Goal: Task Accomplishment & Management: Manage account settings

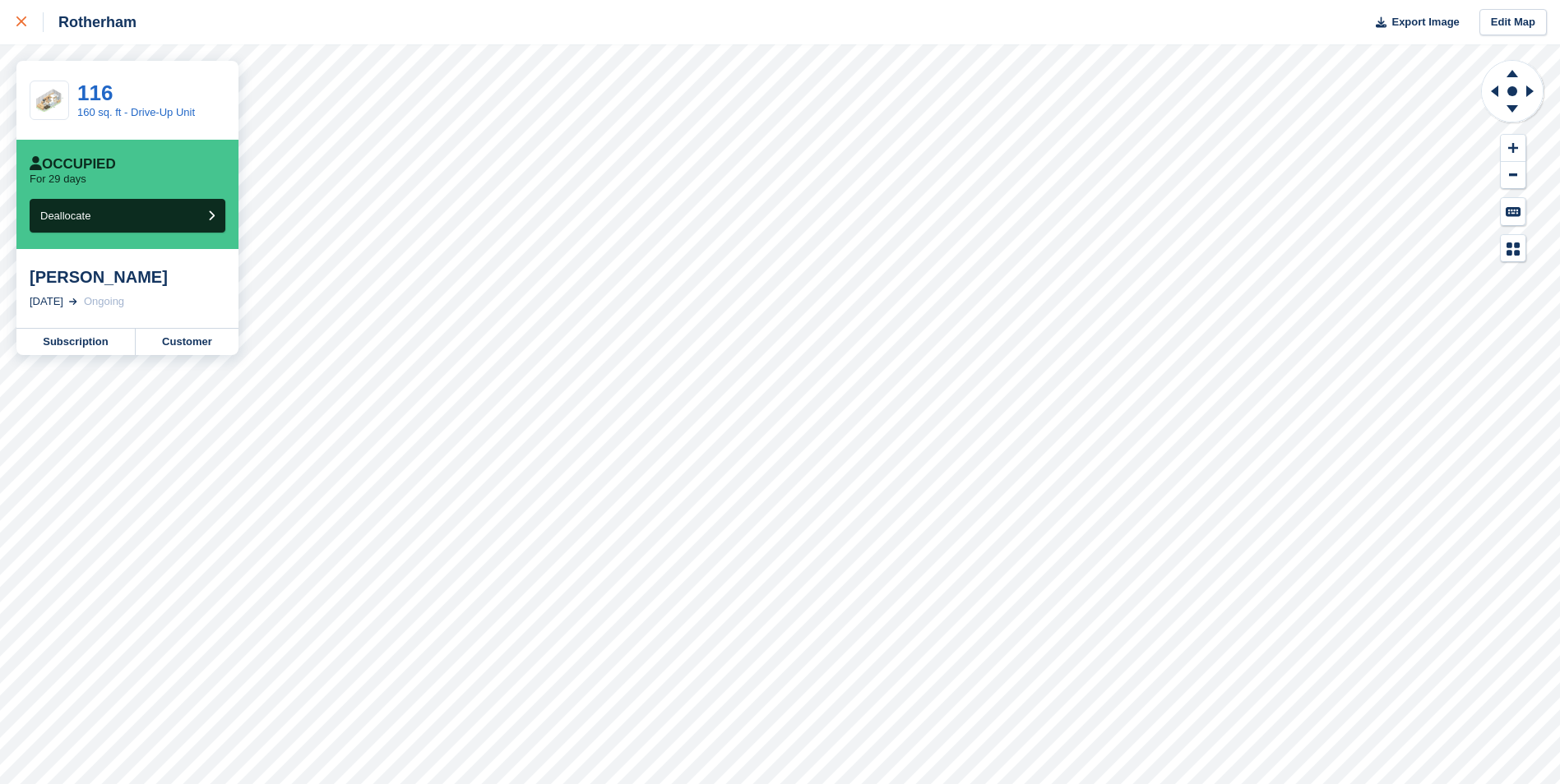
click at [26, 25] on div at bounding box center [30, 23] width 27 height 20
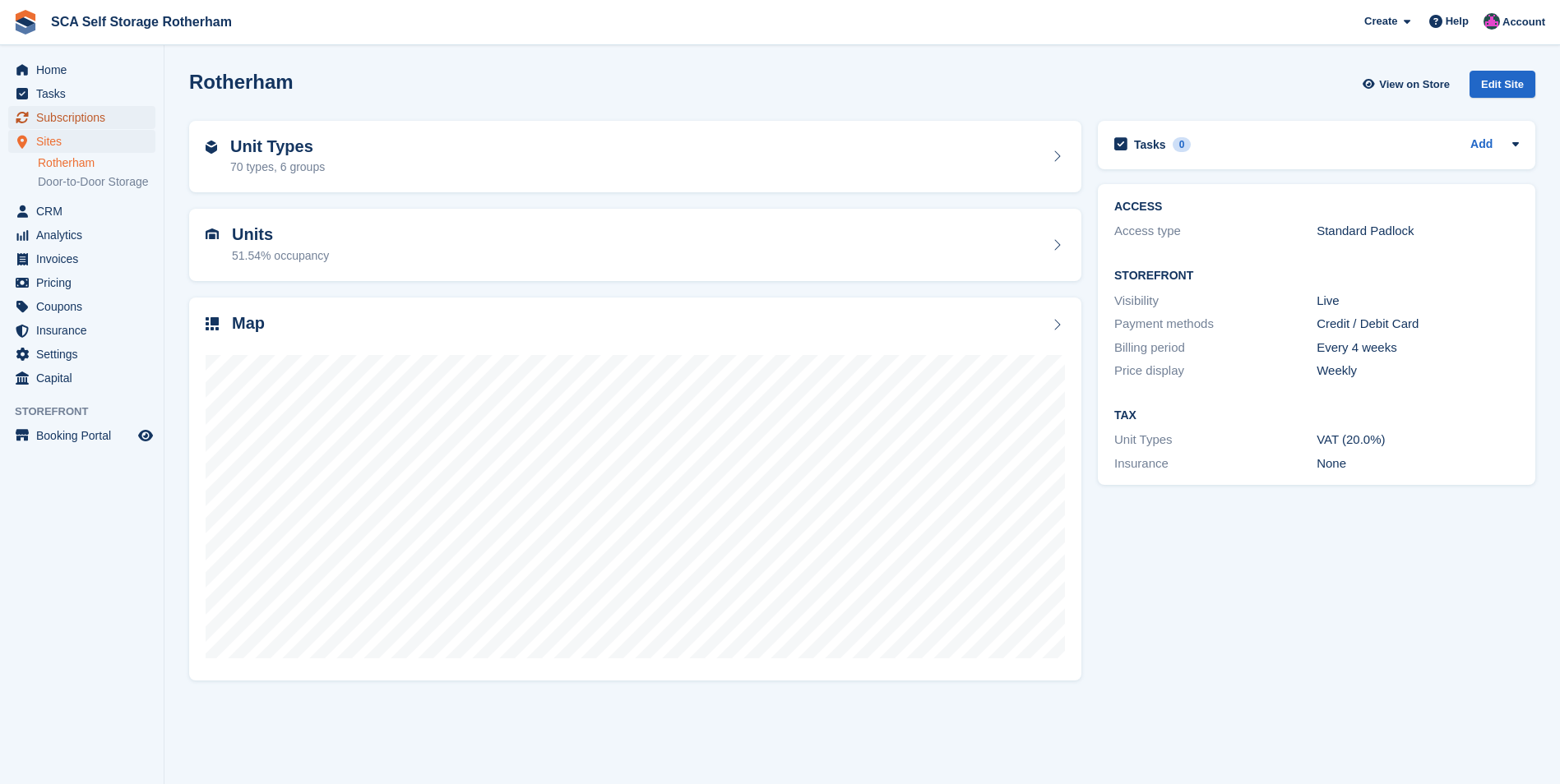
click at [78, 119] on span "Subscriptions" at bounding box center [85, 118] width 99 height 23
